Goal: Task Accomplishment & Management: Manage account settings

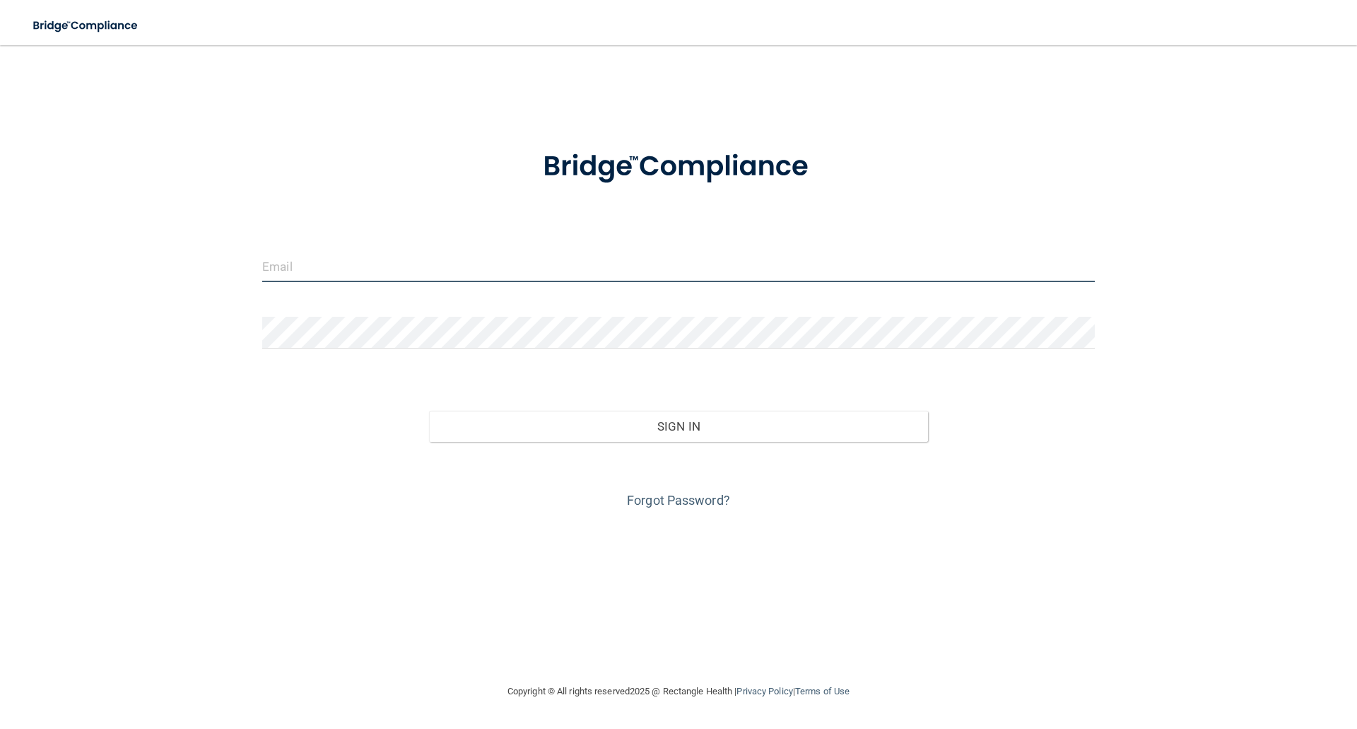
click at [822, 264] on input "email" at bounding box center [678, 266] width 833 height 32
type input "[PERSON_NAME][EMAIL_ADDRESS][DOMAIN_NAME]"
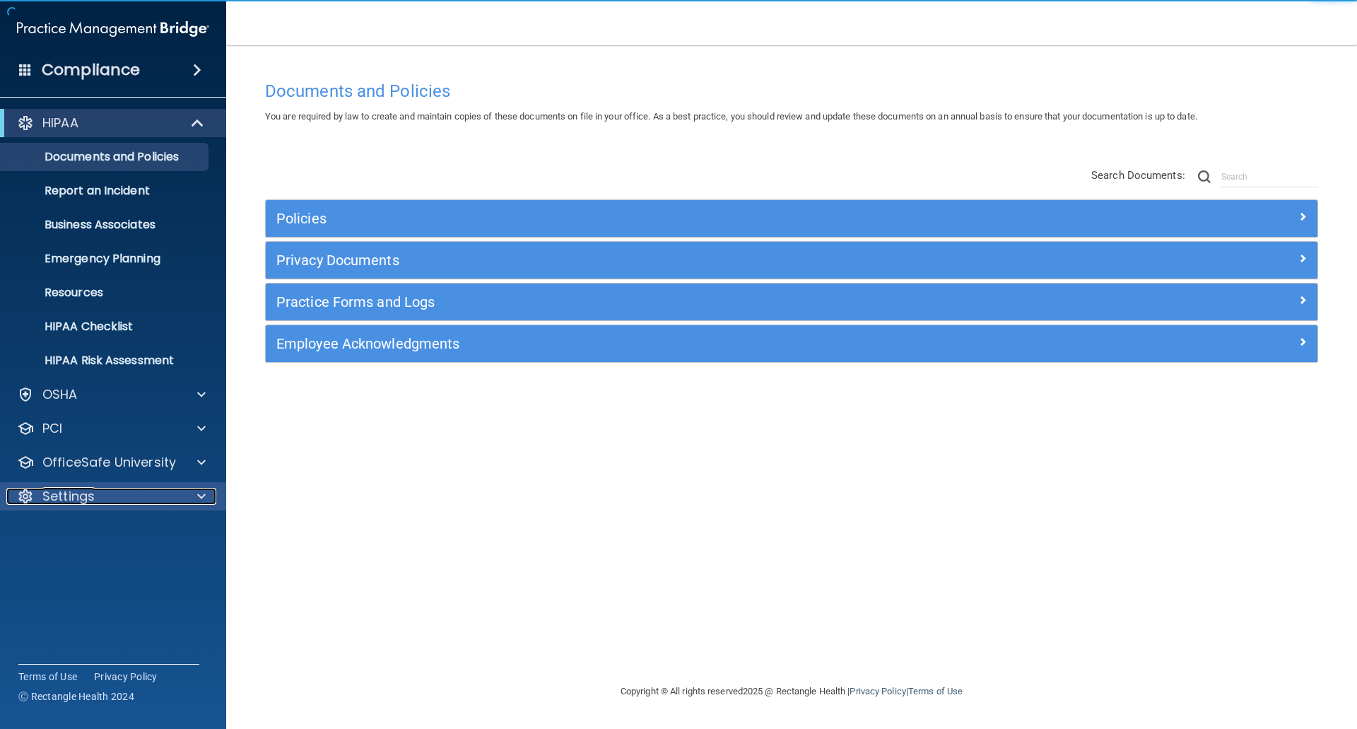
click at [198, 492] on span at bounding box center [201, 496] width 8 height 17
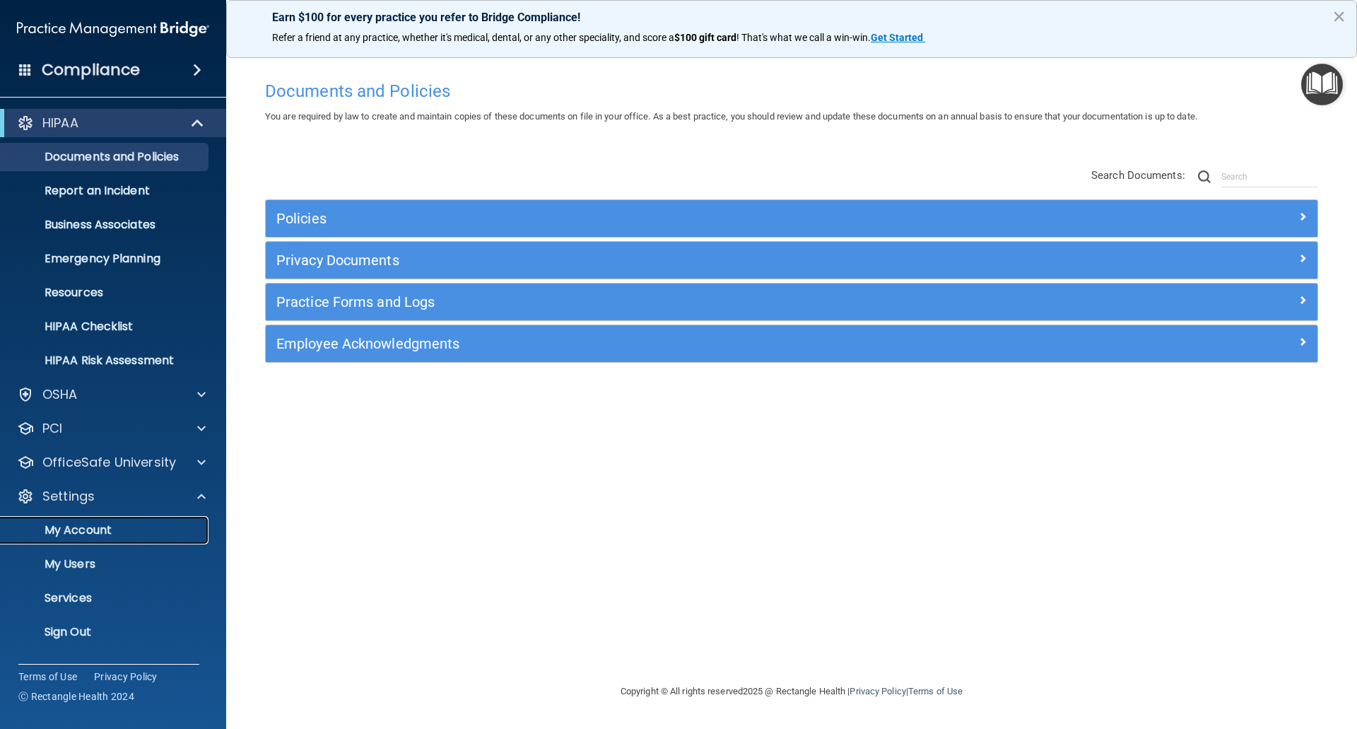
click at [94, 526] on p "My Account" at bounding box center [105, 530] width 193 height 14
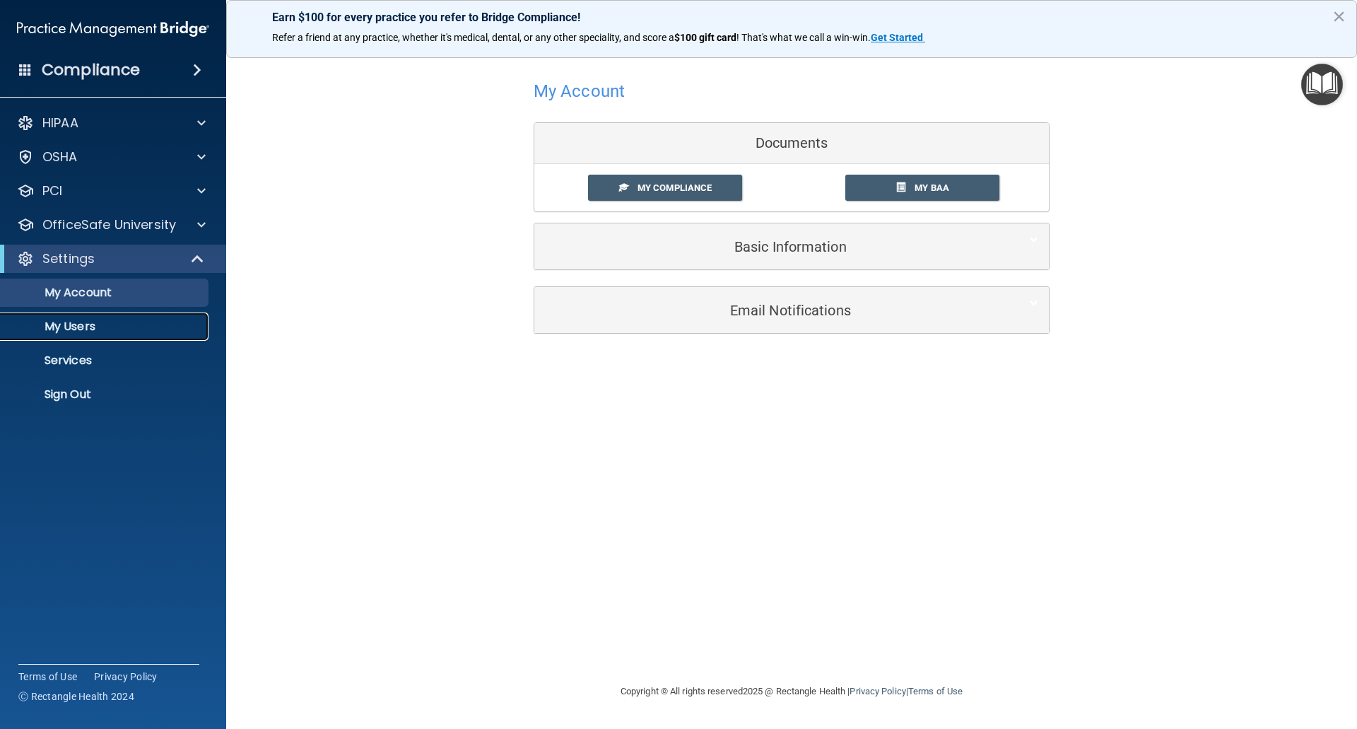
click at [74, 323] on p "My Users" at bounding box center [105, 327] width 193 height 14
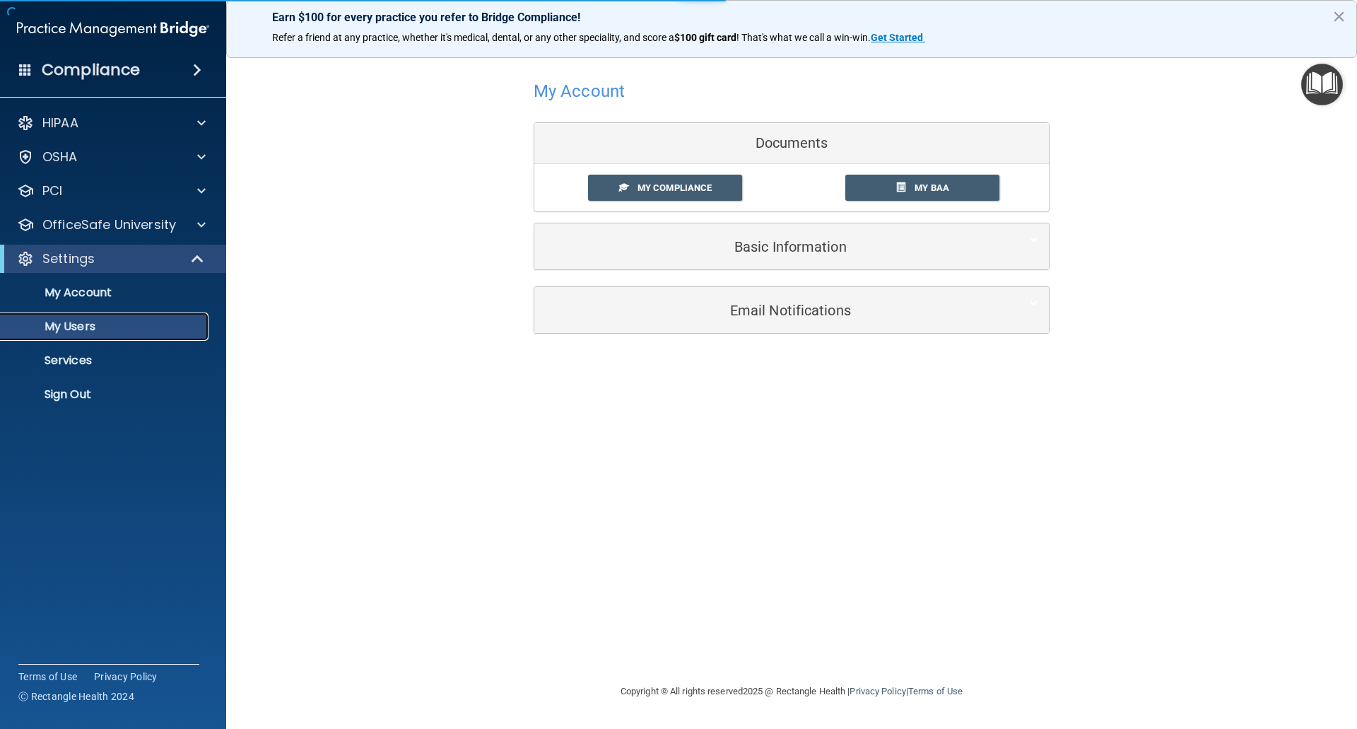
select select "20"
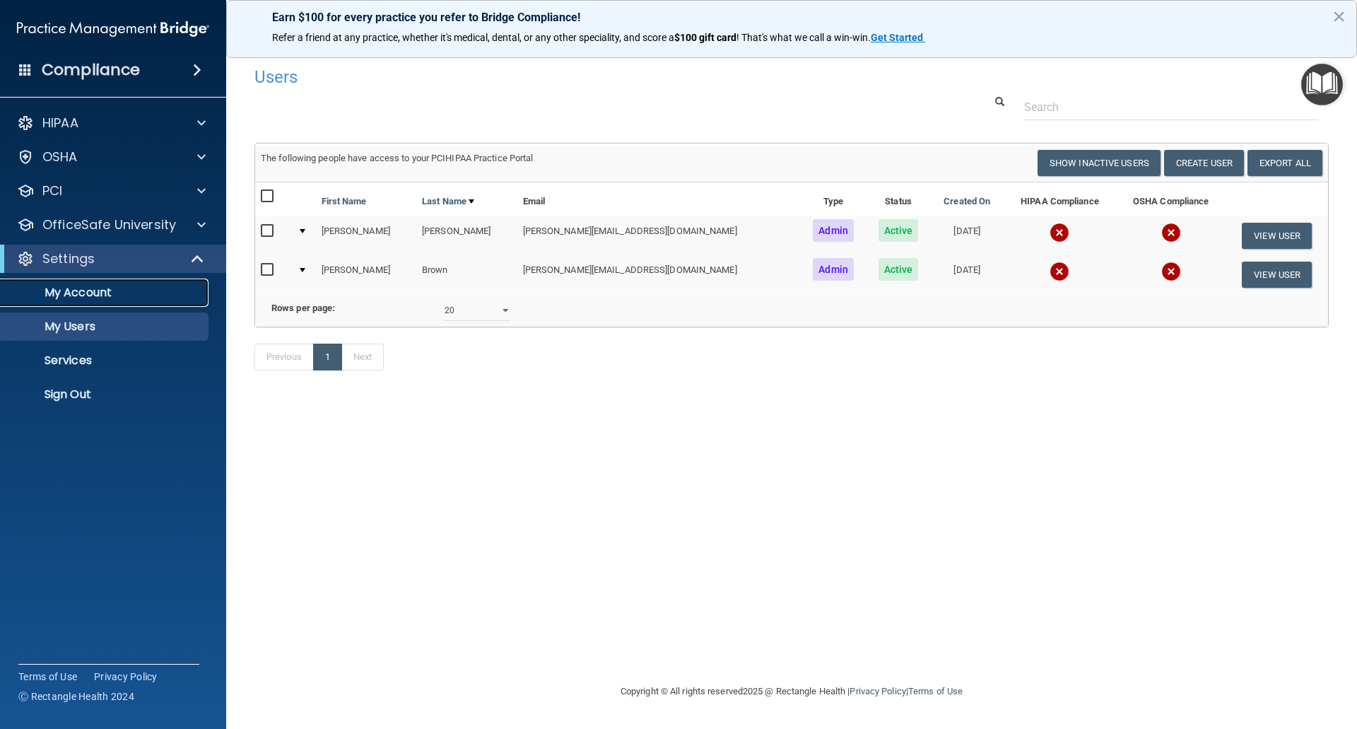
click at [113, 294] on p "My Account" at bounding box center [105, 293] width 193 height 14
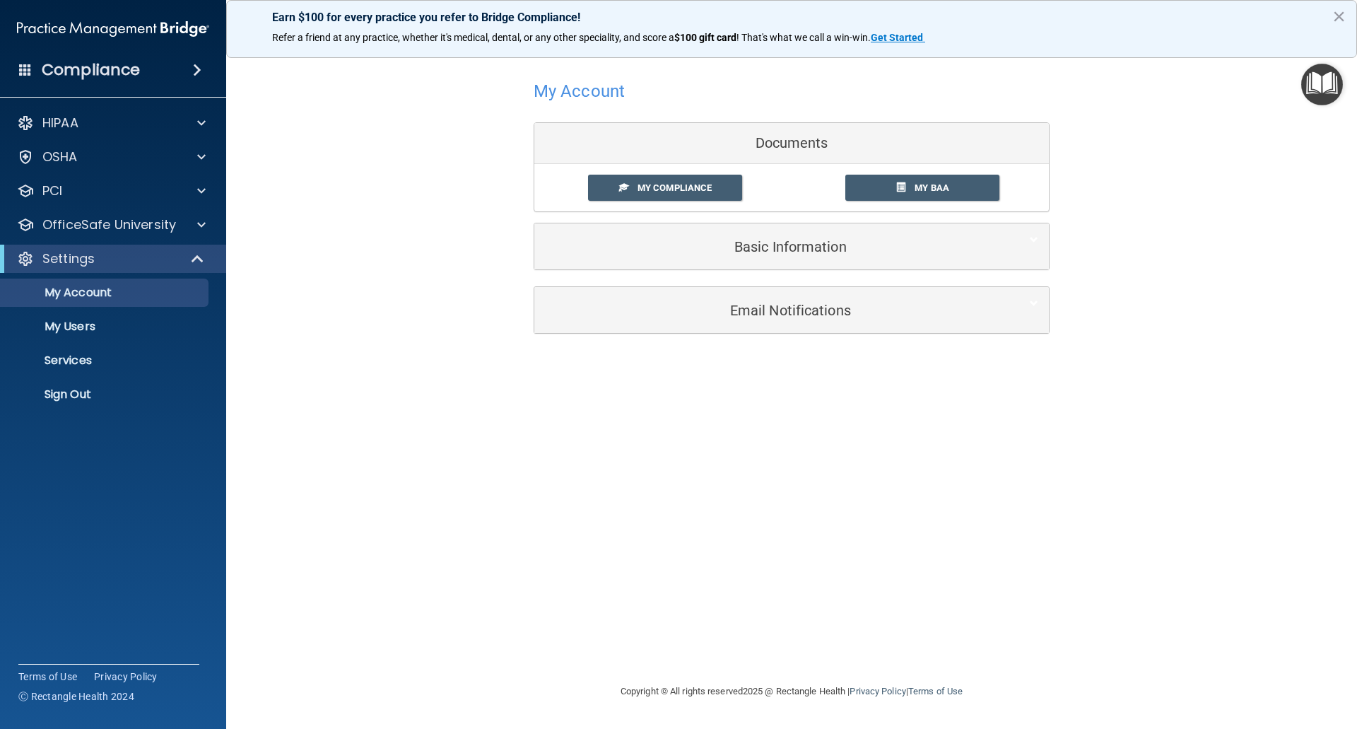
click at [116, 71] on h4 "Compliance" at bounding box center [91, 70] width 98 height 20
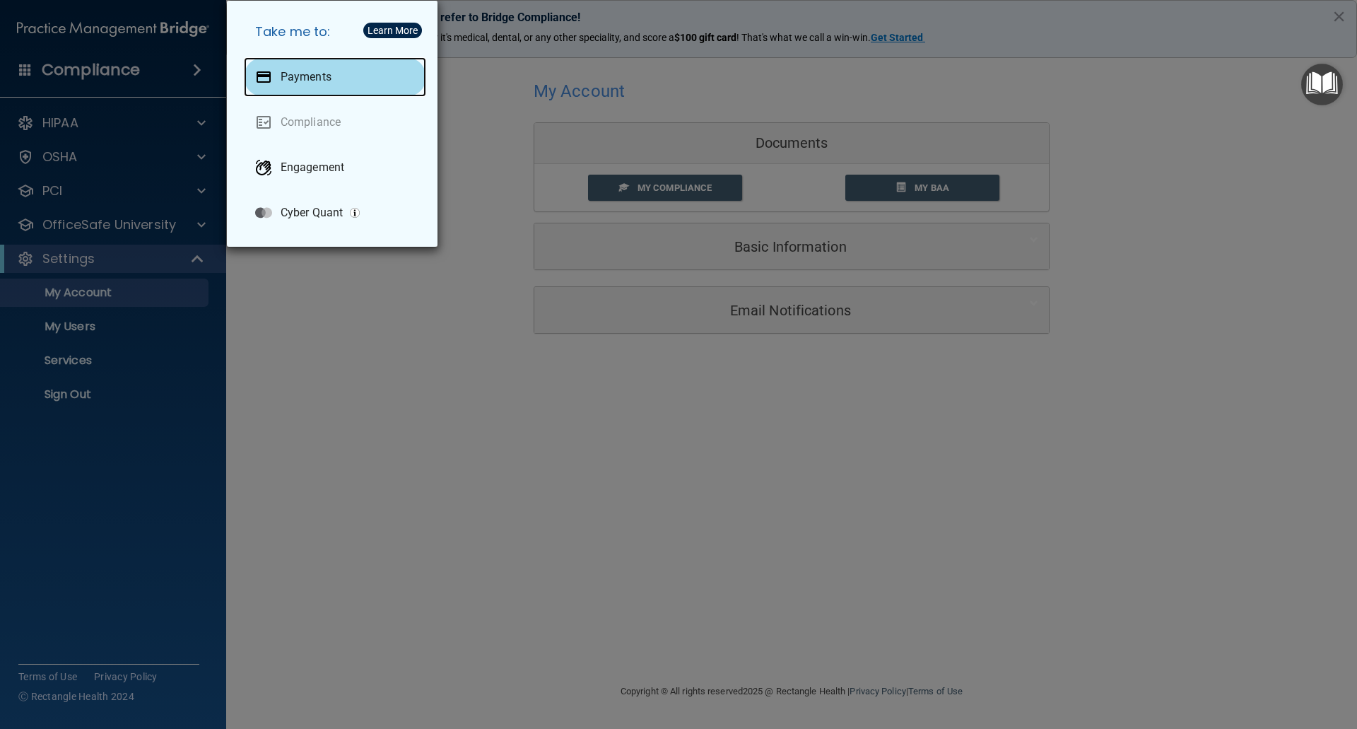
click at [312, 69] on div "Payments" at bounding box center [335, 77] width 182 height 40
click at [93, 36] on div "Take me to: Payments Compliance Engagement Cyber Quant" at bounding box center [678, 364] width 1357 height 729
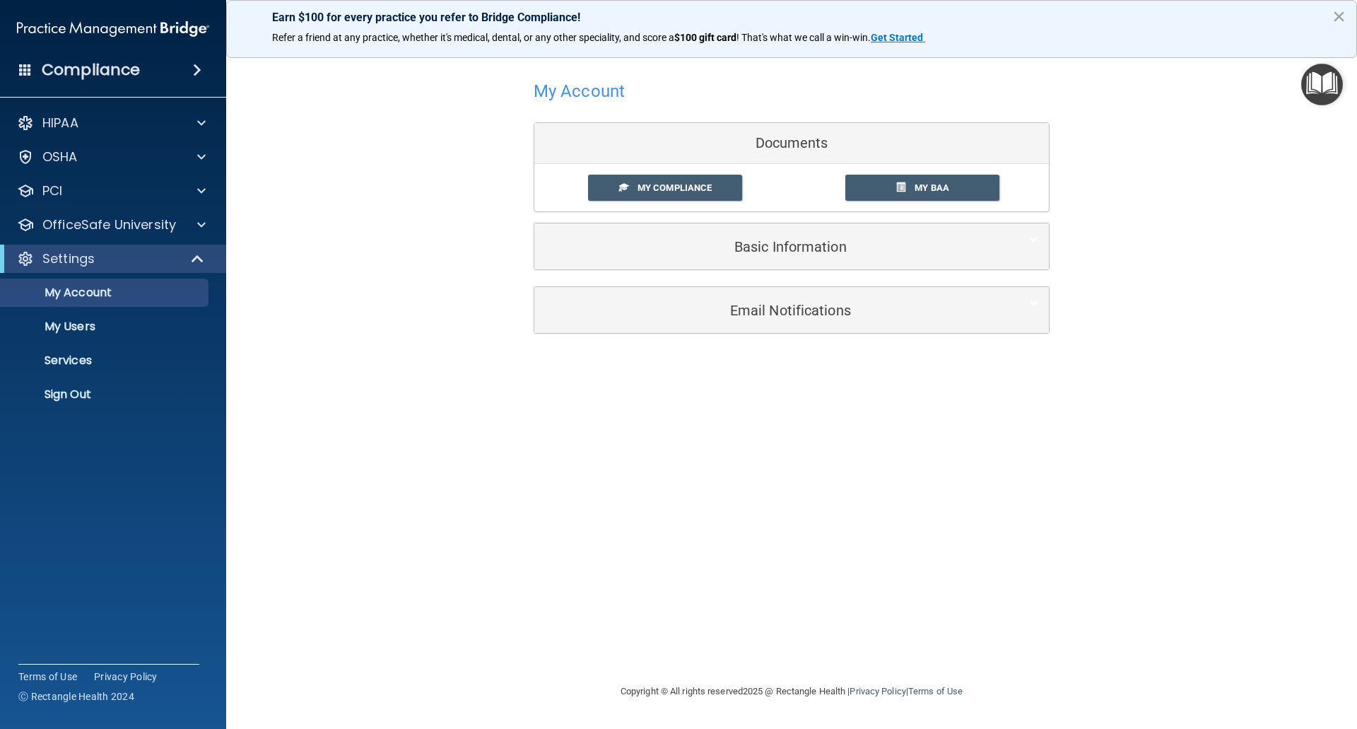
click at [93, 29] on img at bounding box center [113, 29] width 192 height 28
click at [86, 362] on p "Services" at bounding box center [105, 360] width 193 height 14
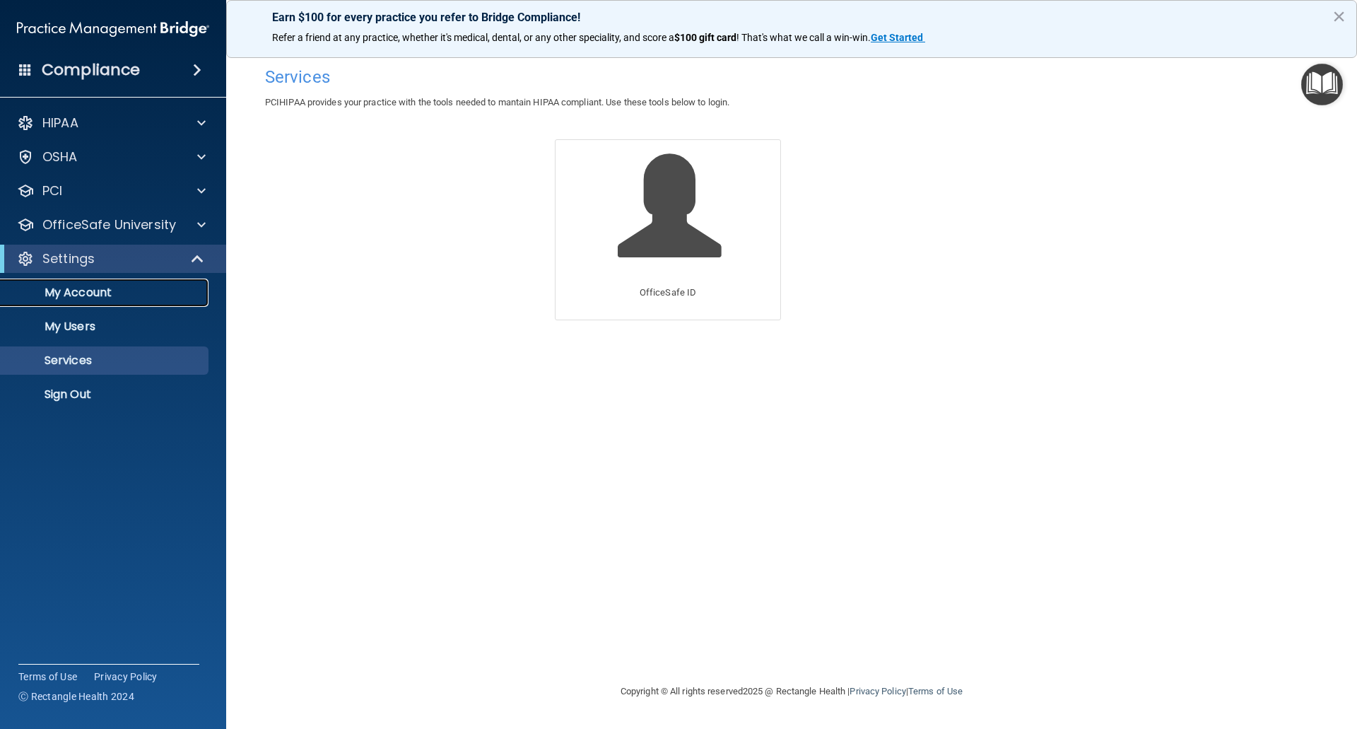
click at [91, 296] on p "My Account" at bounding box center [105, 293] width 193 height 14
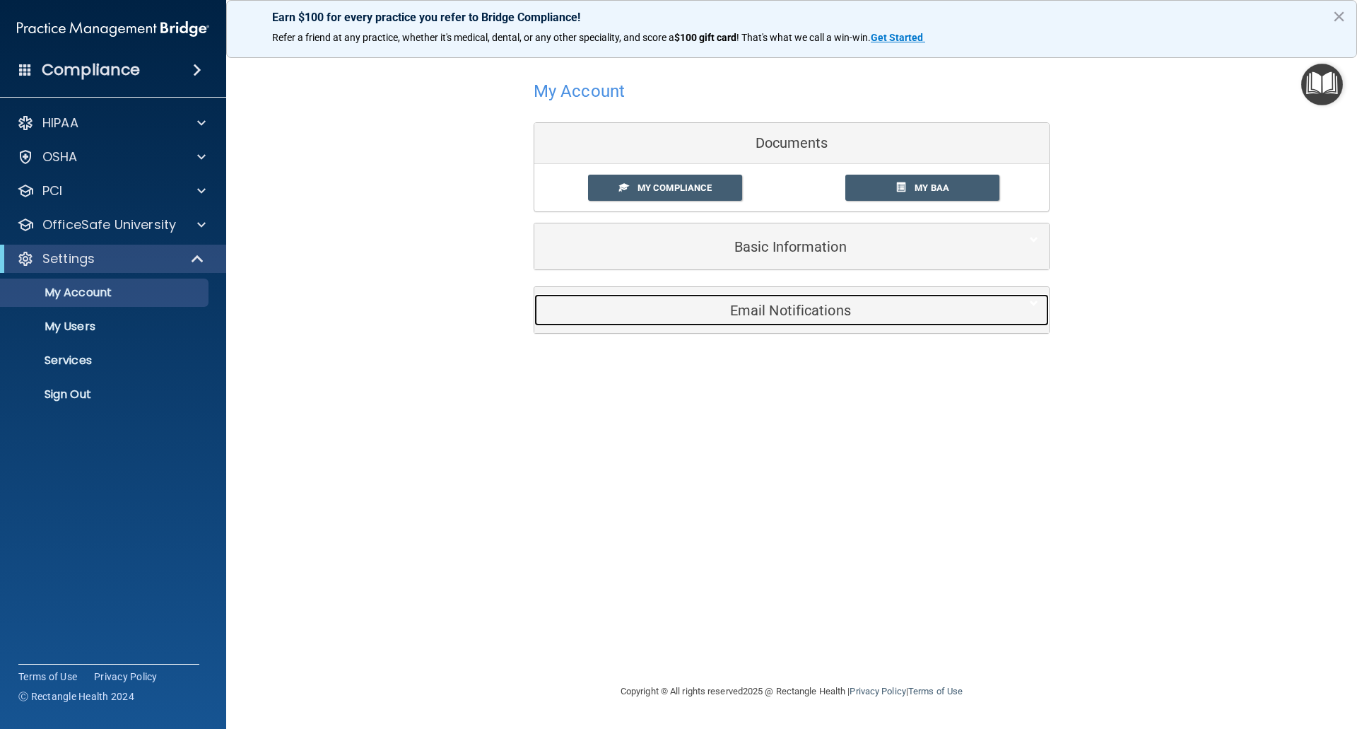
click at [822, 308] on h5 "Email Notifications" at bounding box center [770, 311] width 450 height 16
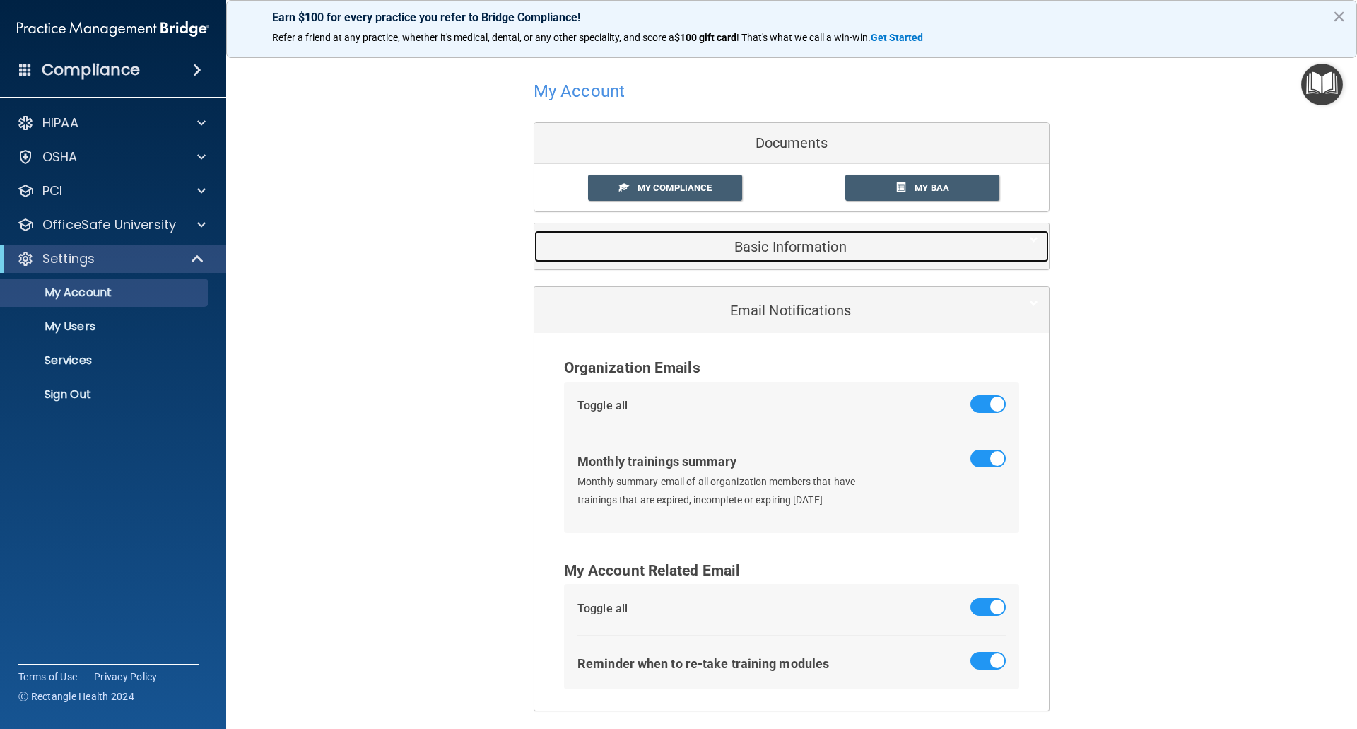
click at [816, 250] on h5 "Basic Information" at bounding box center [770, 247] width 450 height 16
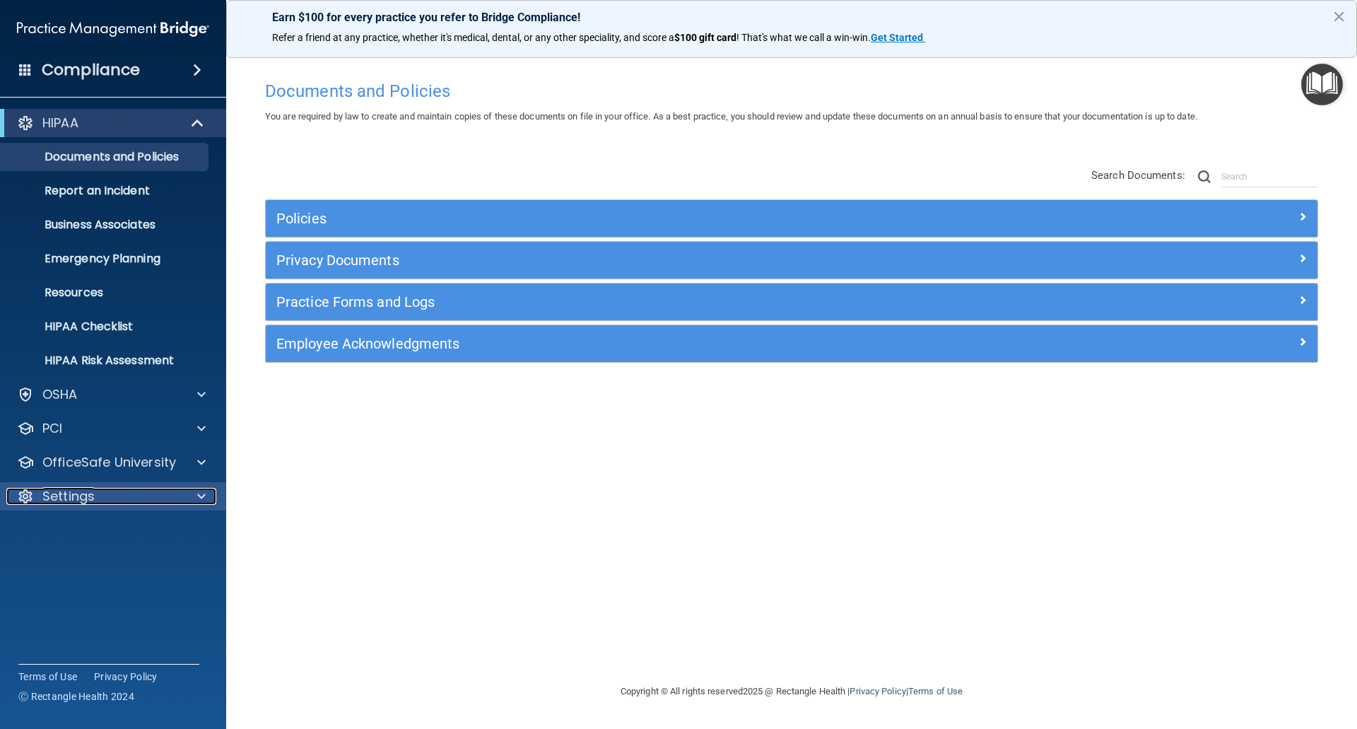
click at [122, 496] on div "Settings" at bounding box center [93, 496] width 175 height 17
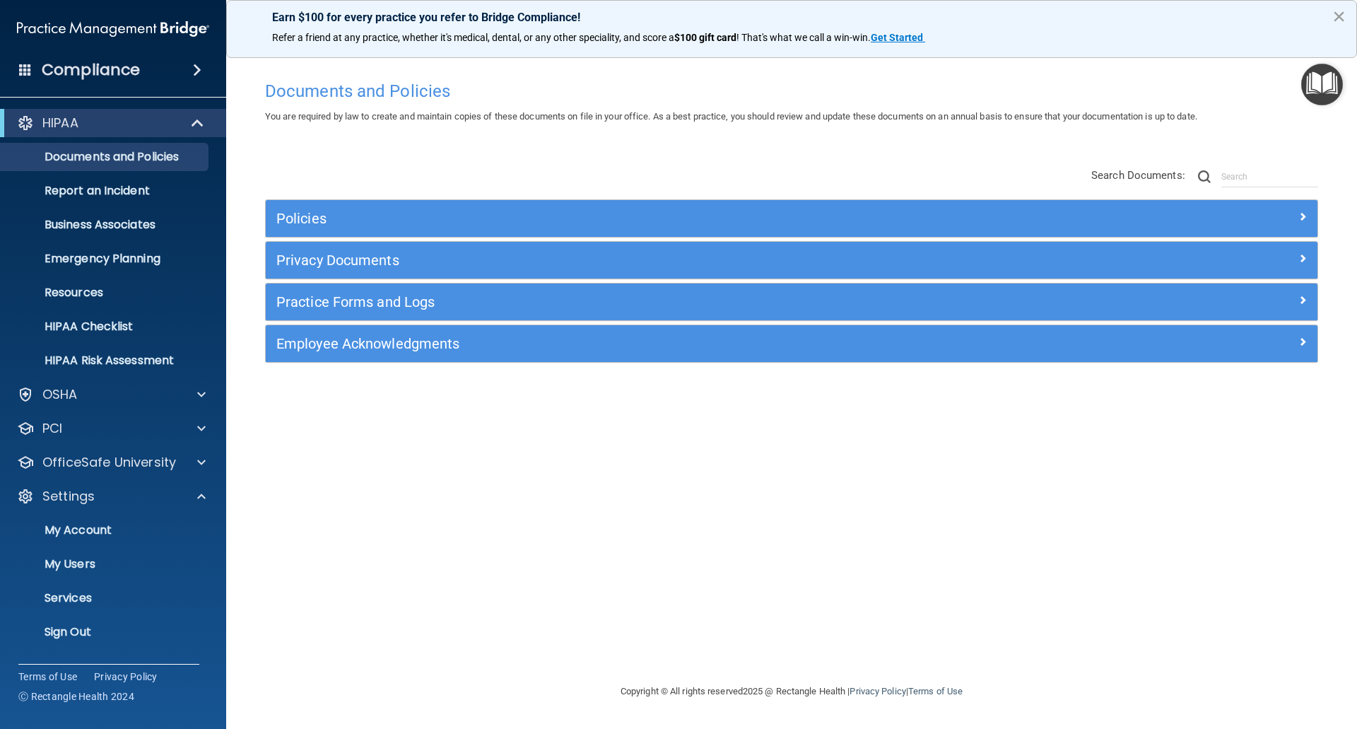
click at [1342, 13] on button "×" at bounding box center [1338, 16] width 13 height 23
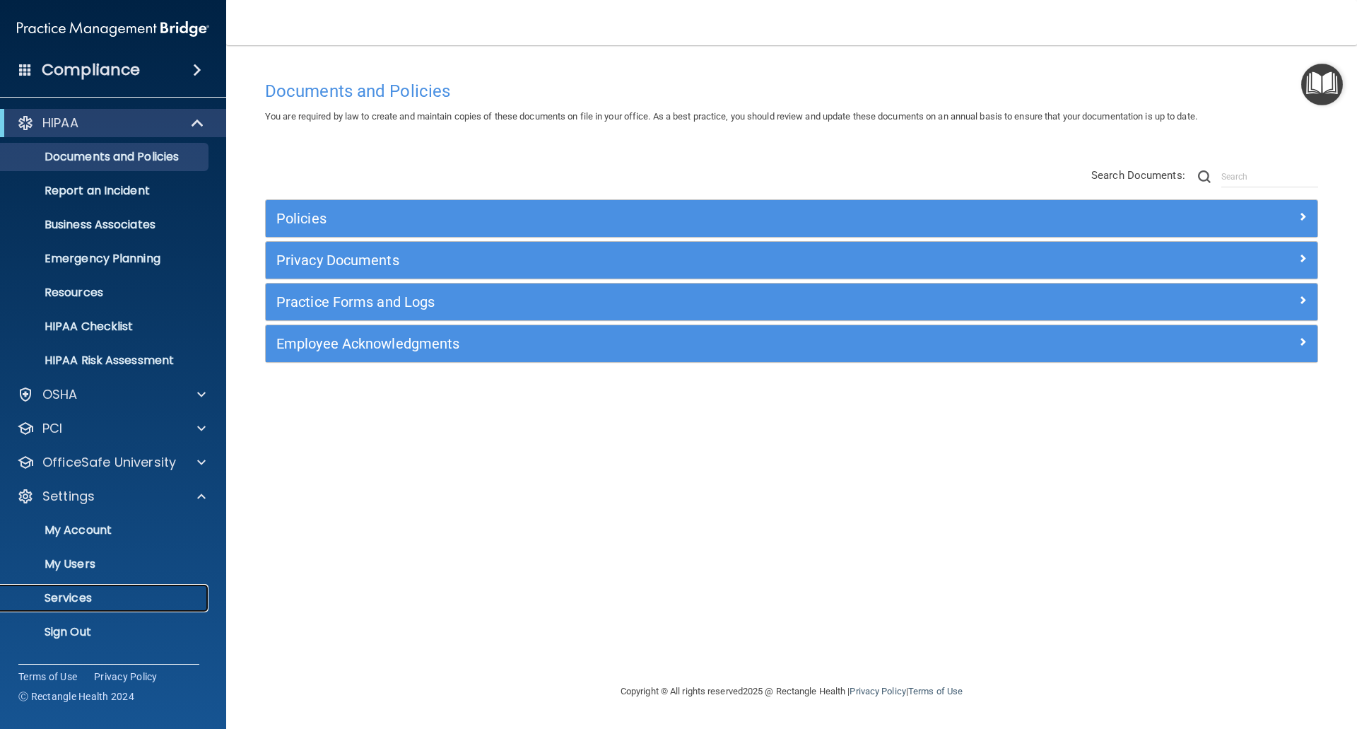
click at [83, 603] on p "Services" at bounding box center [105, 598] width 193 height 14
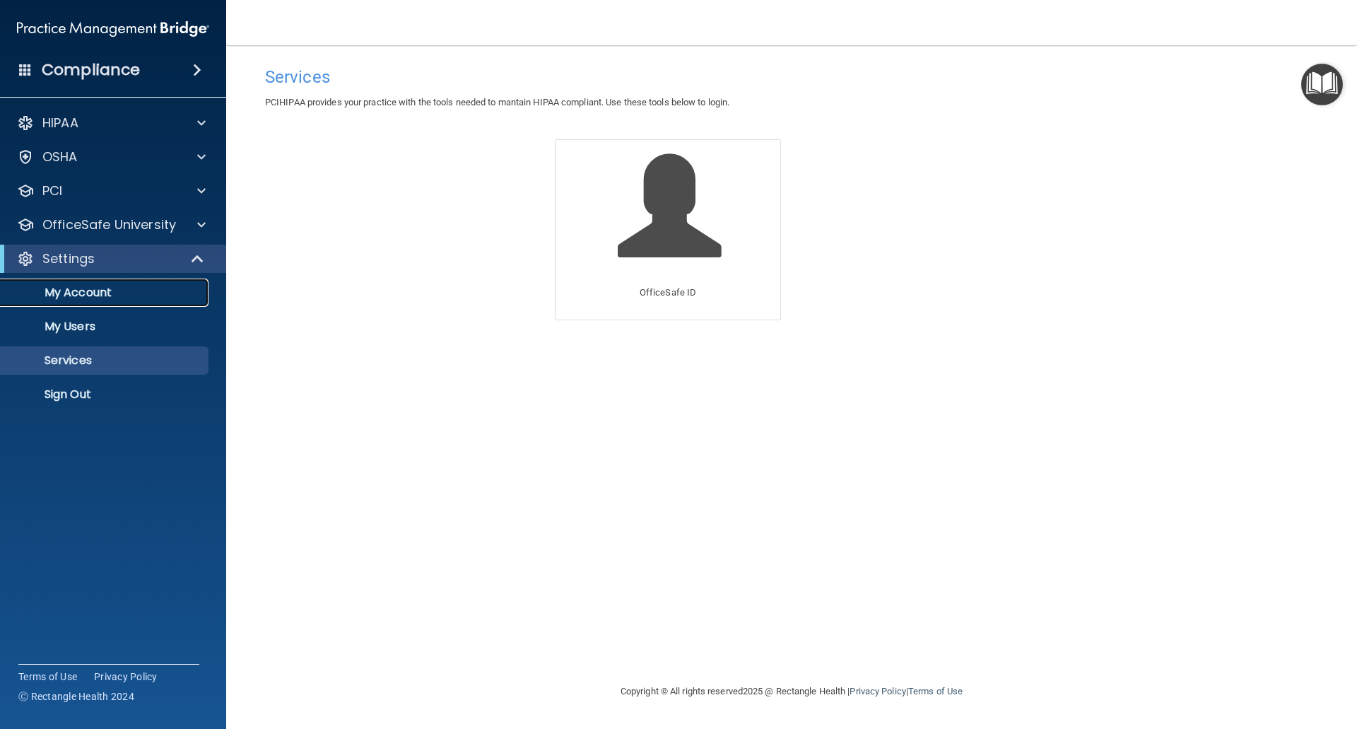
click at [101, 298] on p "My Account" at bounding box center [105, 293] width 193 height 14
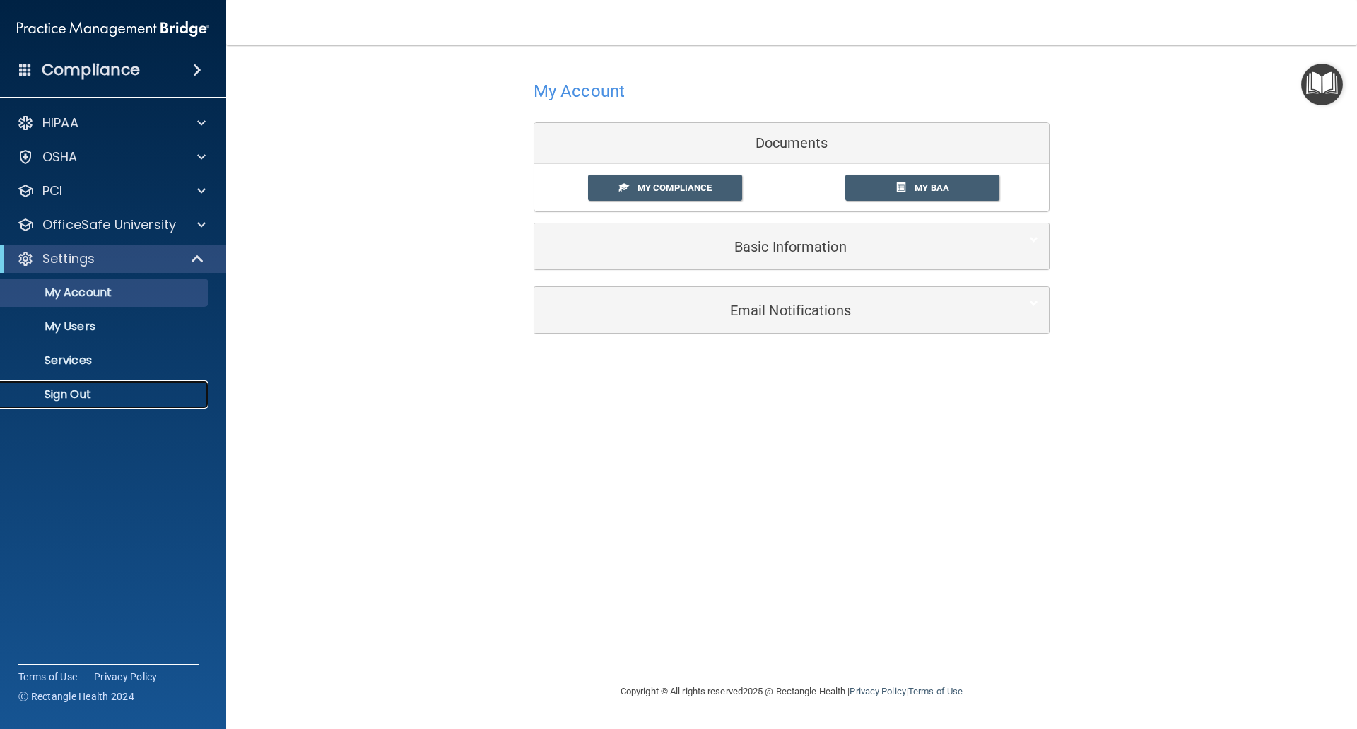
click at [69, 399] on p "Sign Out" at bounding box center [105, 394] width 193 height 14
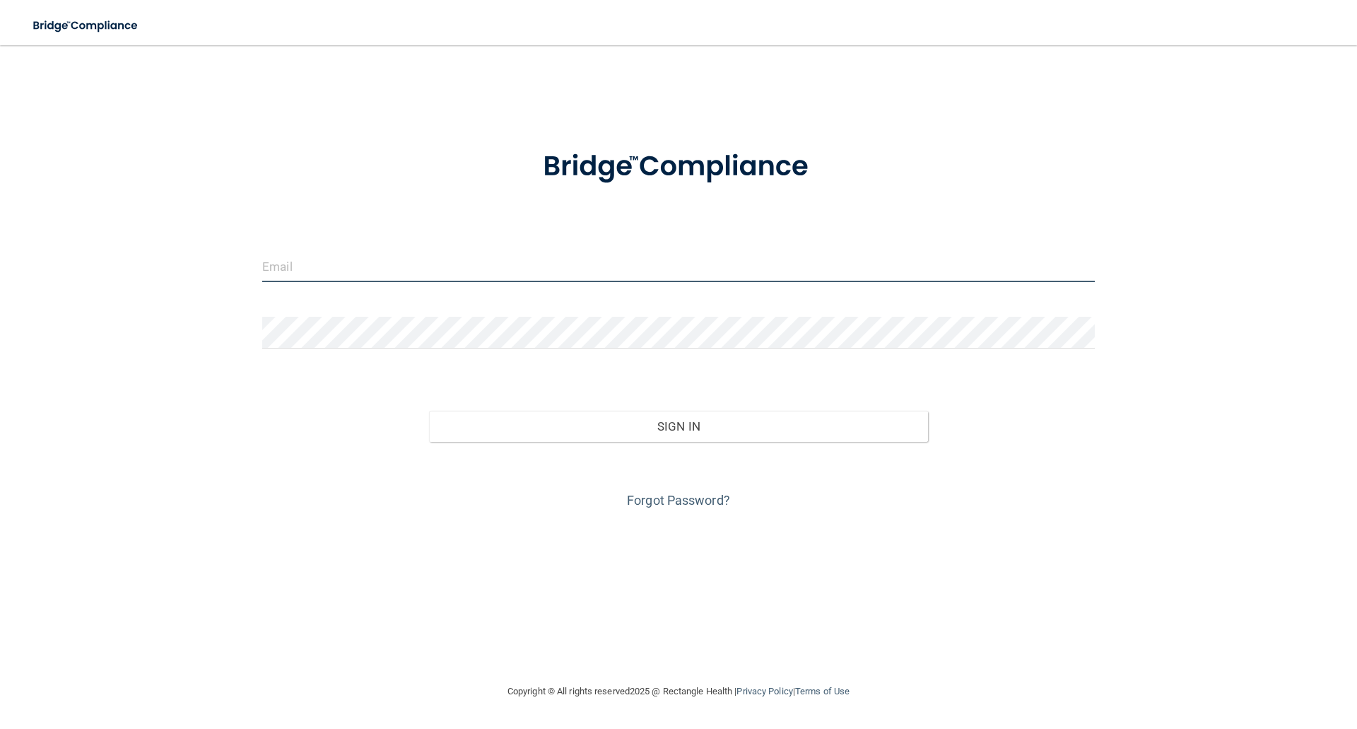
click at [387, 262] on input "email" at bounding box center [678, 266] width 833 height 32
type input "[PERSON_NAME][EMAIL_ADDRESS][DOMAIN_NAME]"
